Goal: Task Accomplishment & Management: Use online tool/utility

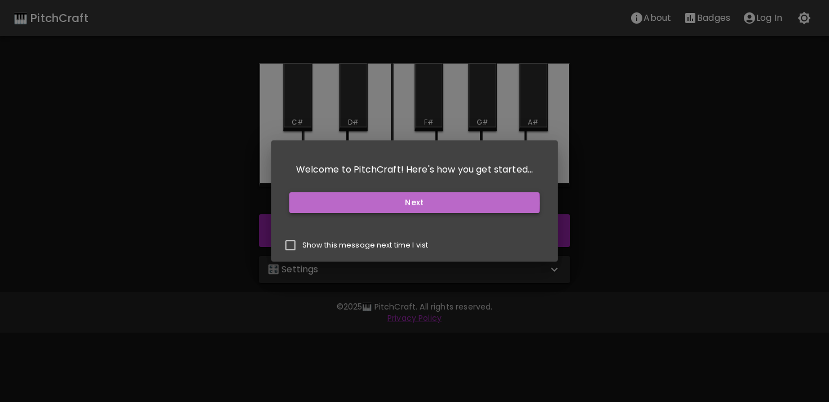
click at [407, 203] on button "Next" at bounding box center [414, 202] width 251 height 21
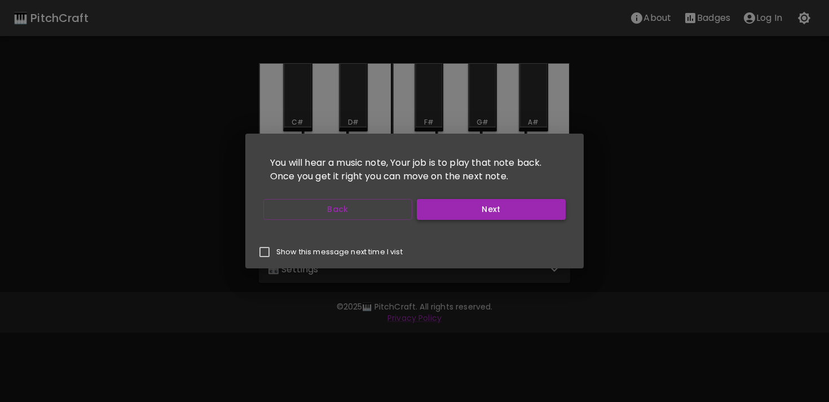
click at [407, 203] on button "Back" at bounding box center [337, 209] width 149 height 21
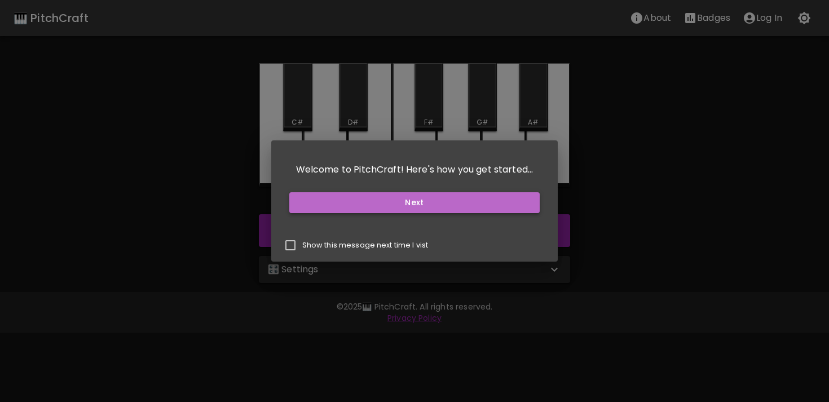
click at [452, 204] on button "Next" at bounding box center [414, 202] width 251 height 21
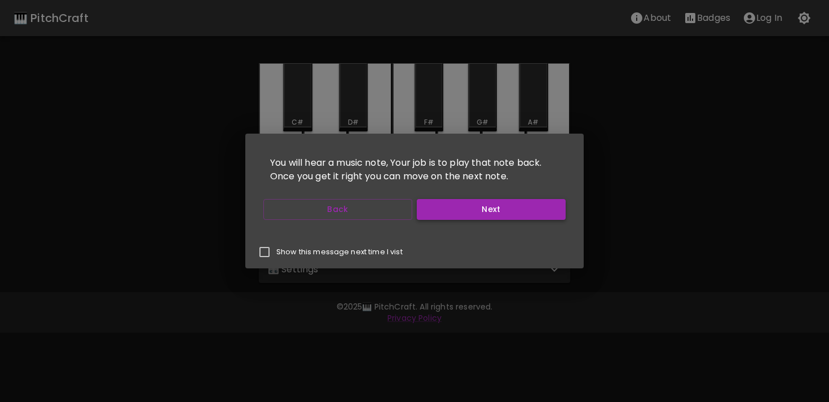
click at [452, 204] on button "Next" at bounding box center [491, 209] width 149 height 21
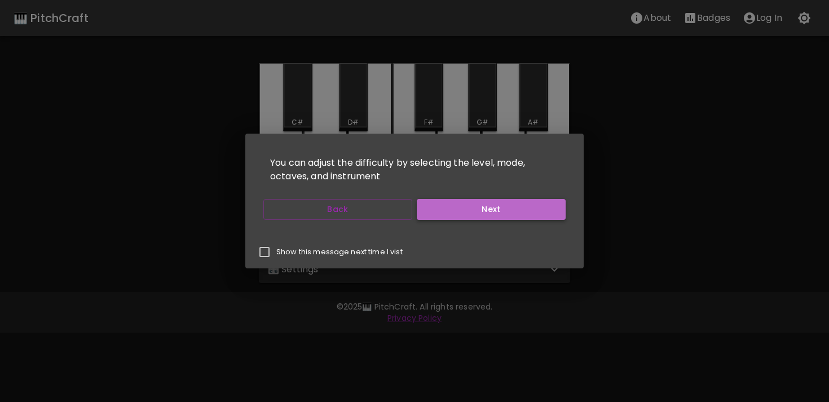
click at [452, 204] on button "Next" at bounding box center [491, 209] width 149 height 21
click at [452, 204] on button "Start Playing" at bounding box center [491, 209] width 149 height 21
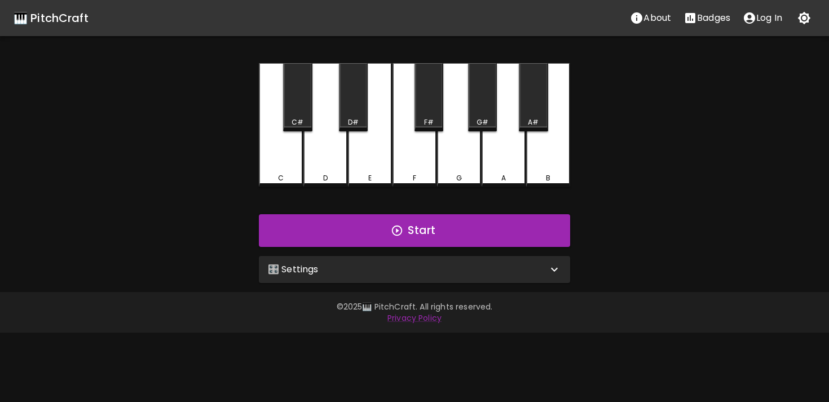
click at [772, 29] on div "🎹 PitchCraft About Badges Log In" at bounding box center [414, 18] width 829 height 36
click at [771, 22] on p "Log In" at bounding box center [770, 18] width 26 height 14
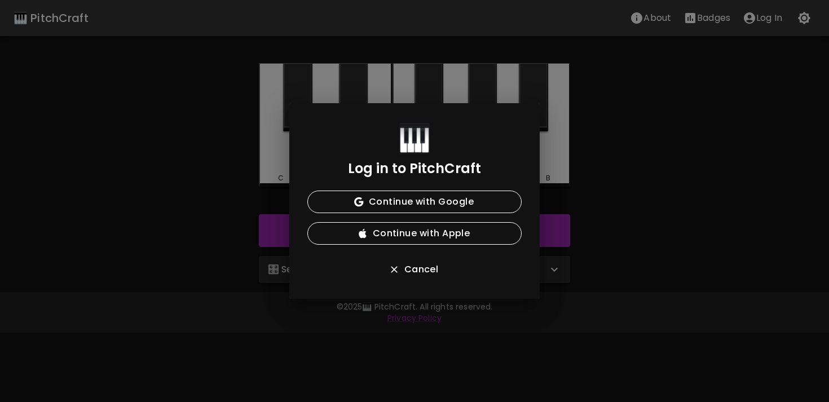
click at [460, 247] on div "Log in to PitchCraft Continue with Google Continue with Apple Cancel" at bounding box center [414, 201] width 251 height 196
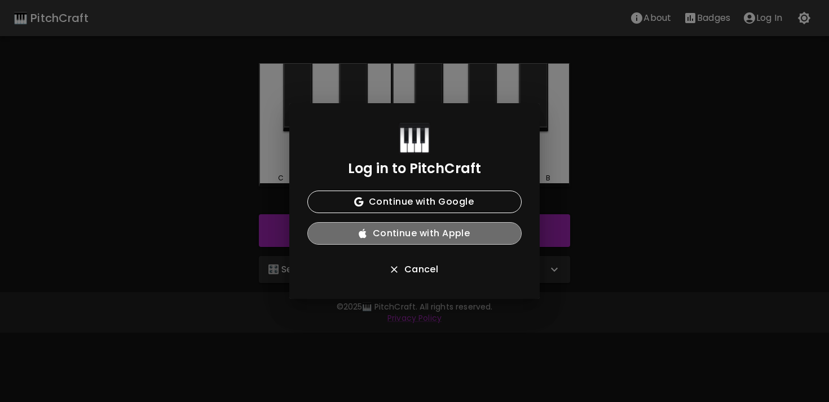
click at [460, 239] on button "Continue with Apple" at bounding box center [414, 233] width 214 height 23
